Goal: Information Seeking & Learning: Learn about a topic

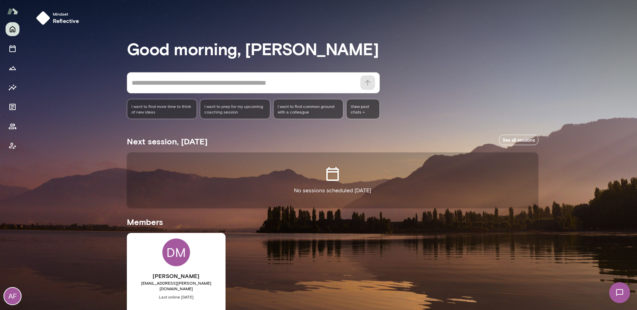
click at [165, 266] on div "DM Devin McIntire devinmcintire@mento.co Last online September 23 Business Plan…" at bounding box center [176, 295] width 99 height 124
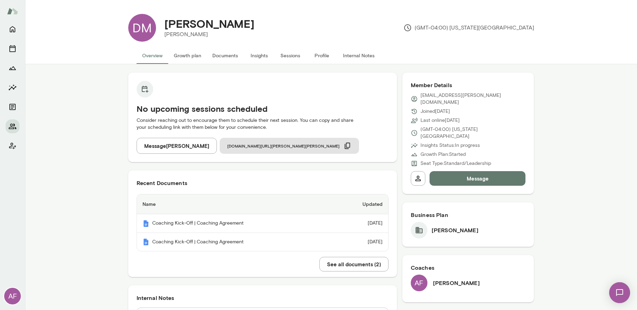
click at [257, 56] on button "Insights" at bounding box center [259, 55] width 31 height 17
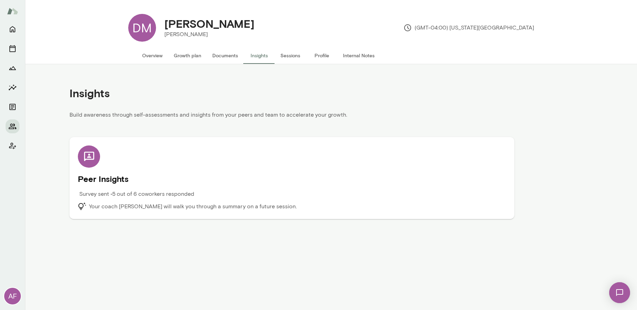
click at [168, 182] on h5 "Peer Insights" at bounding box center [292, 178] width 428 height 11
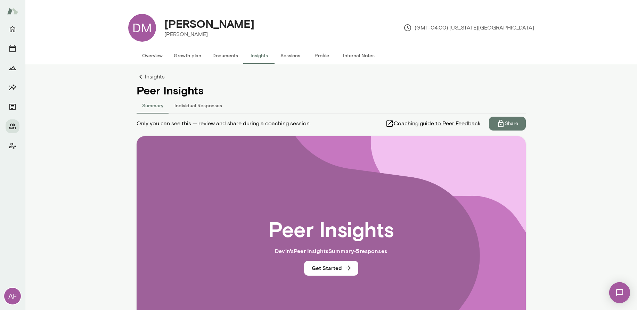
click at [151, 76] on link "Insights" at bounding box center [331, 77] width 389 height 8
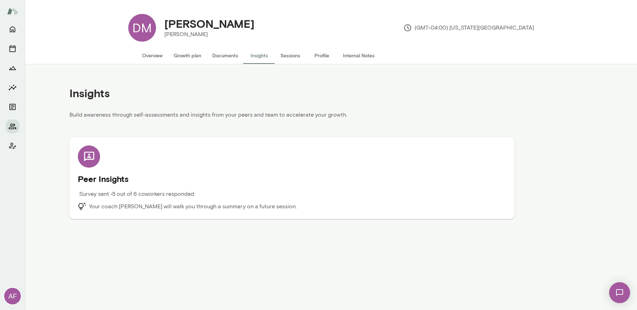
click at [136, 171] on div "Peer Insights Survey sent • 5 out of 6 coworkers responded Your coach [PERSON_N…" at bounding box center [292, 178] width 428 height 65
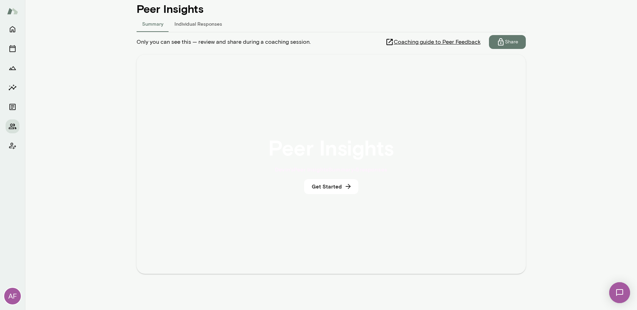
scroll to position [64, 0]
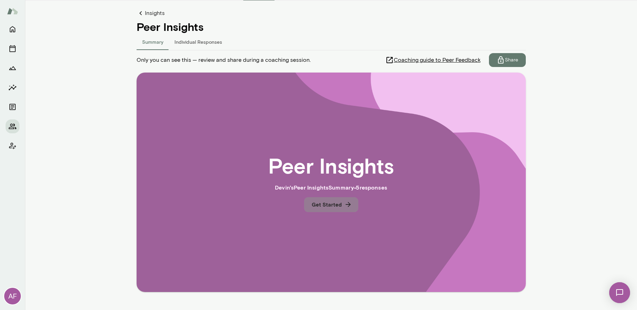
click at [344, 208] on icon "button" at bounding box center [348, 205] width 8 height 8
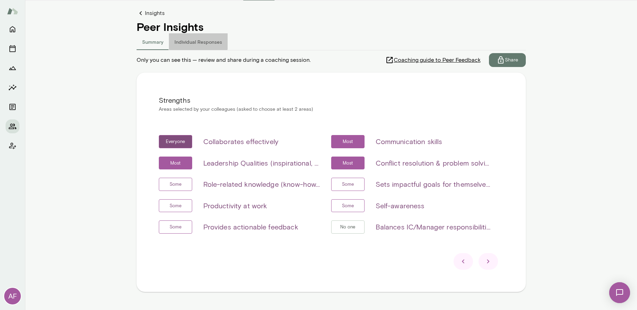
click at [189, 40] on button "Individual Responses" at bounding box center [198, 41] width 59 height 17
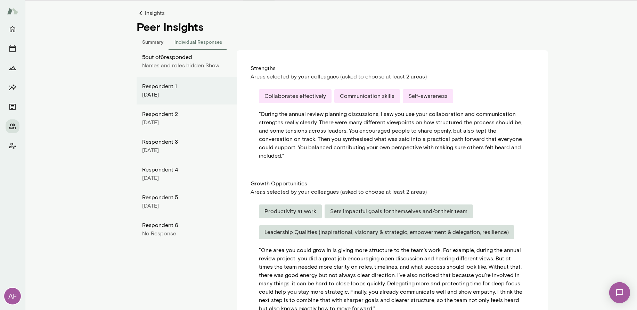
click at [213, 65] on p "Show" at bounding box center [212, 65] width 14 height 8
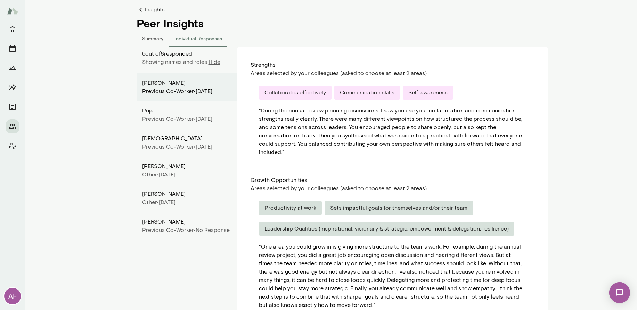
scroll to position [62, 0]
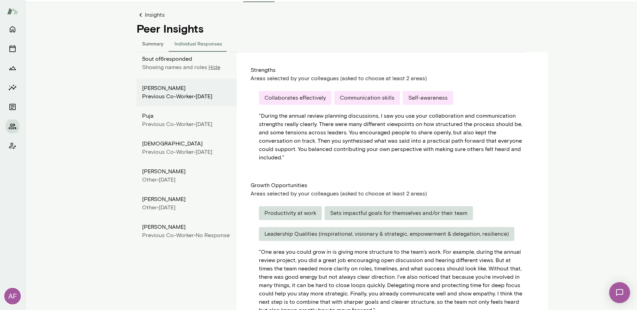
click at [143, 12] on link "Insights" at bounding box center [331, 15] width 389 height 8
